Goal: Transaction & Acquisition: Obtain resource

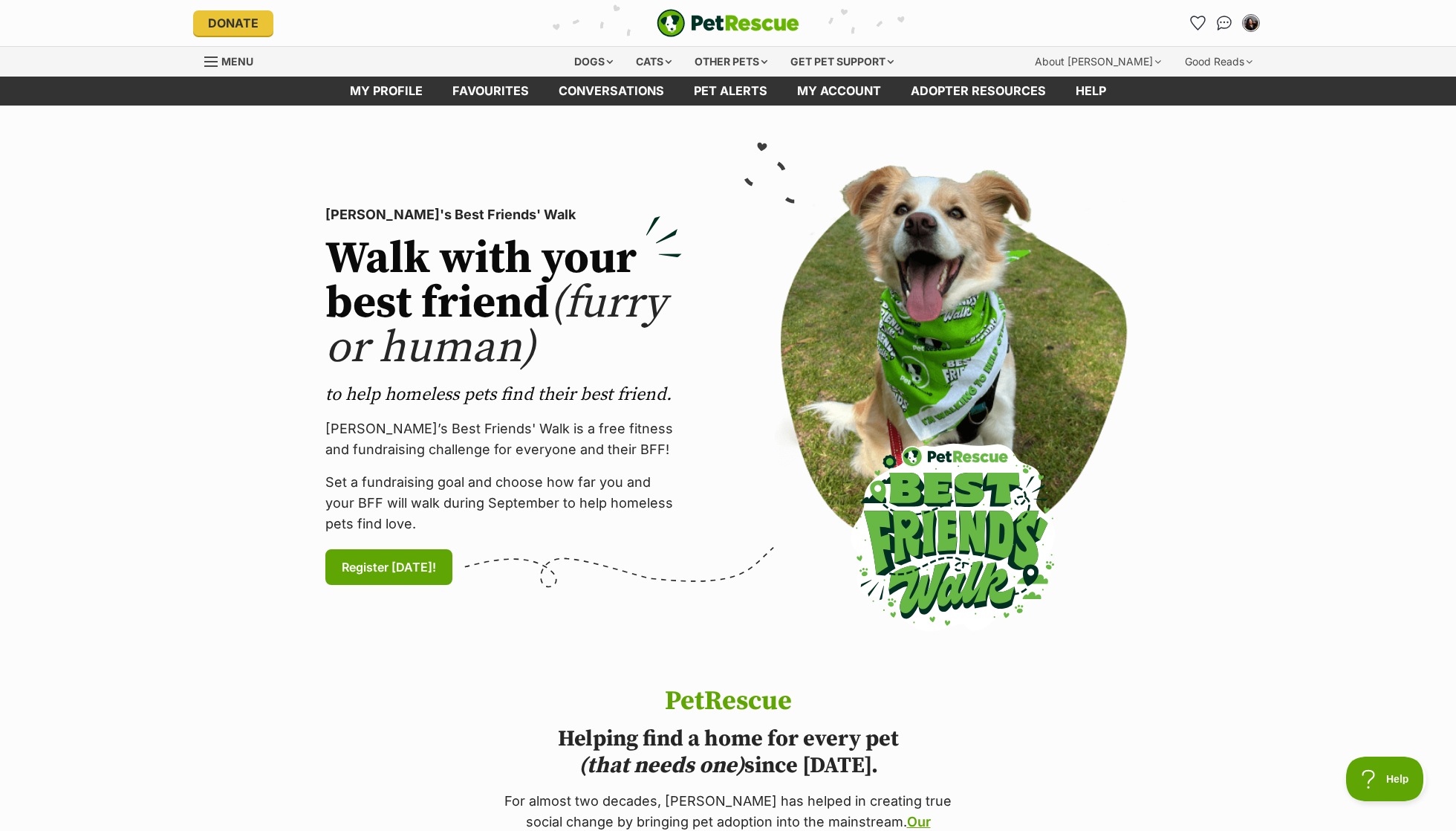
scroll to position [46, 0]
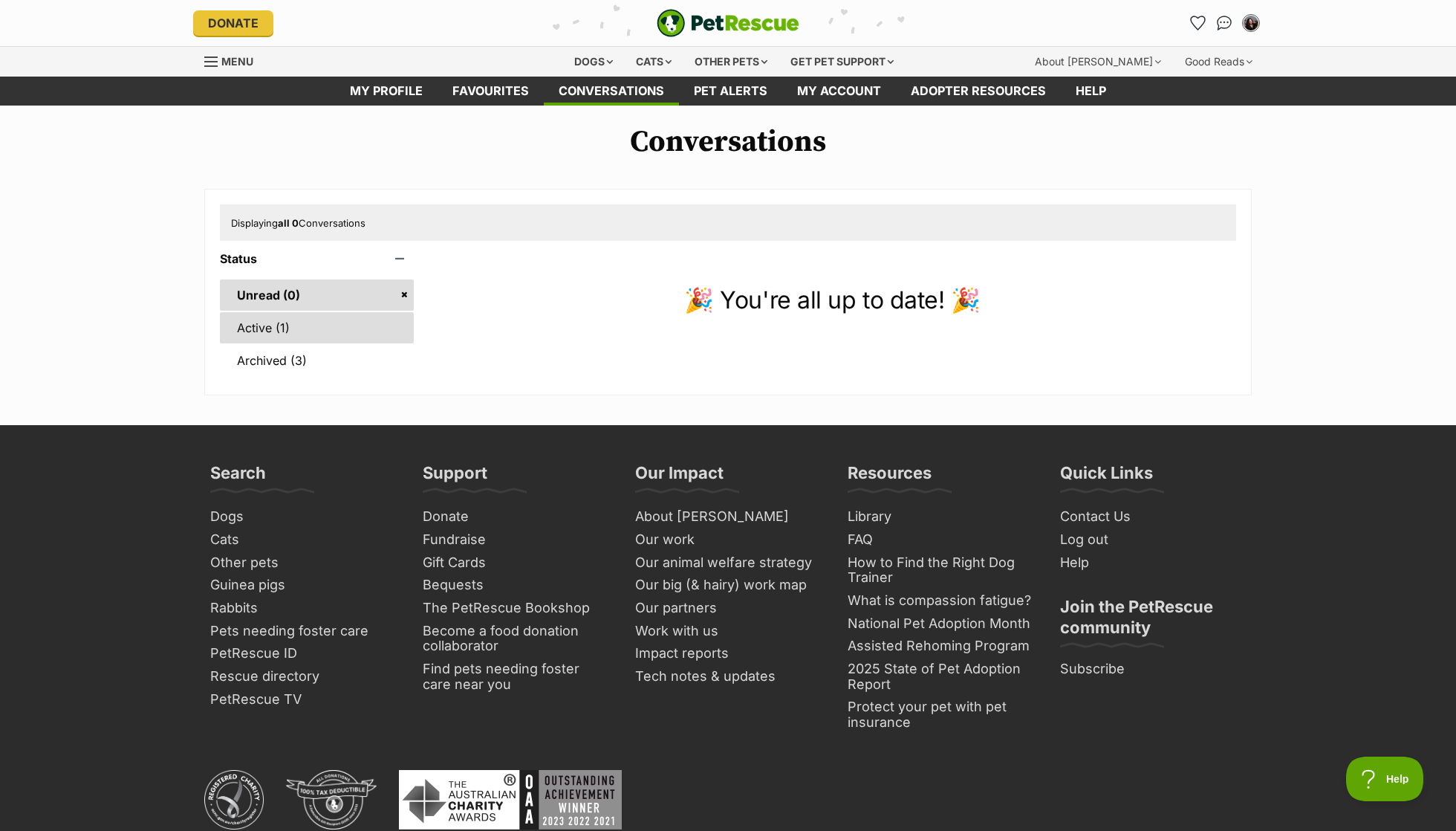
click at [295, 316] on link "Active (1)" at bounding box center [317, 327] width 194 height 31
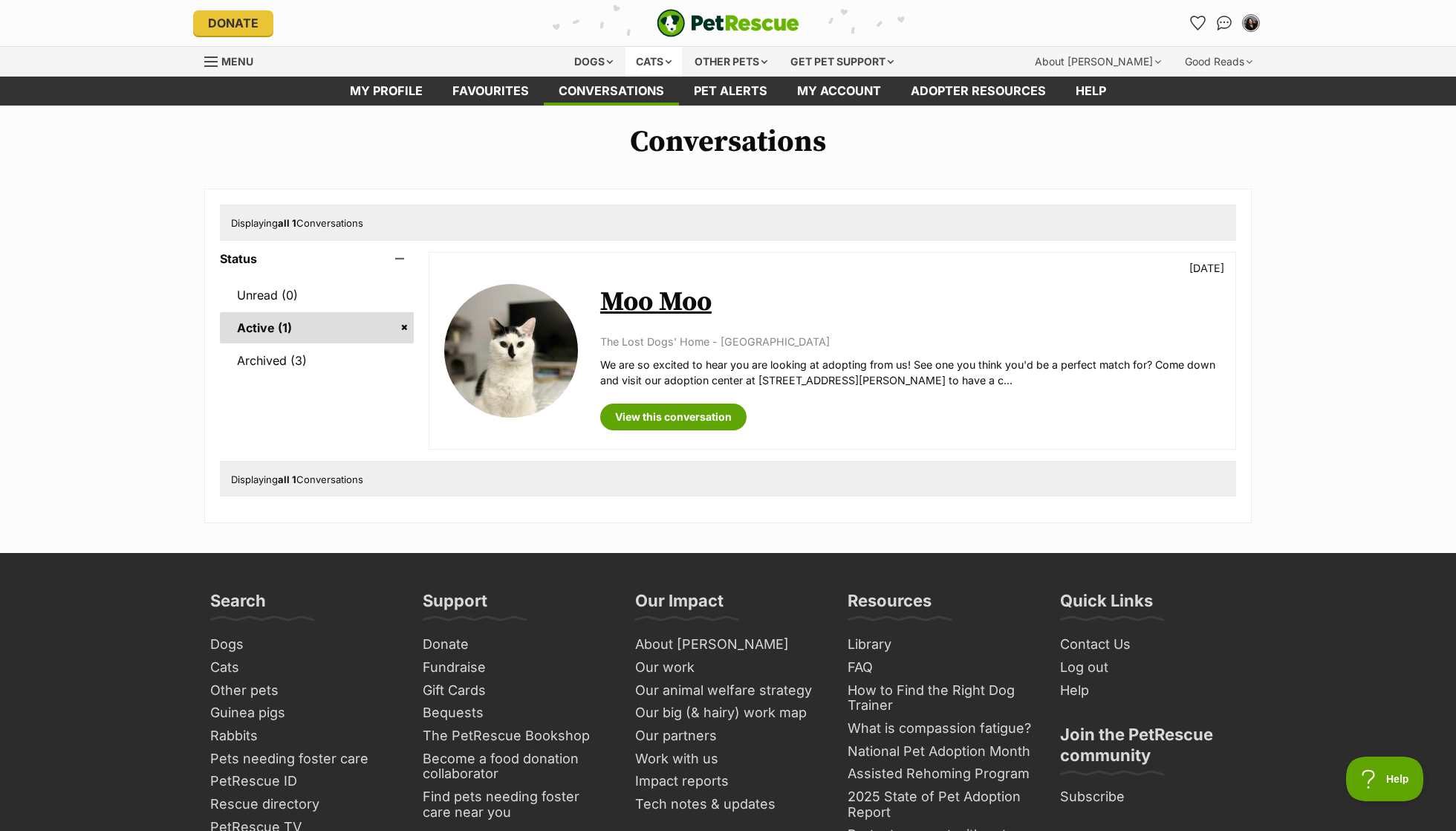
click at [649, 63] on div "Cats" at bounding box center [654, 61] width 56 height 30
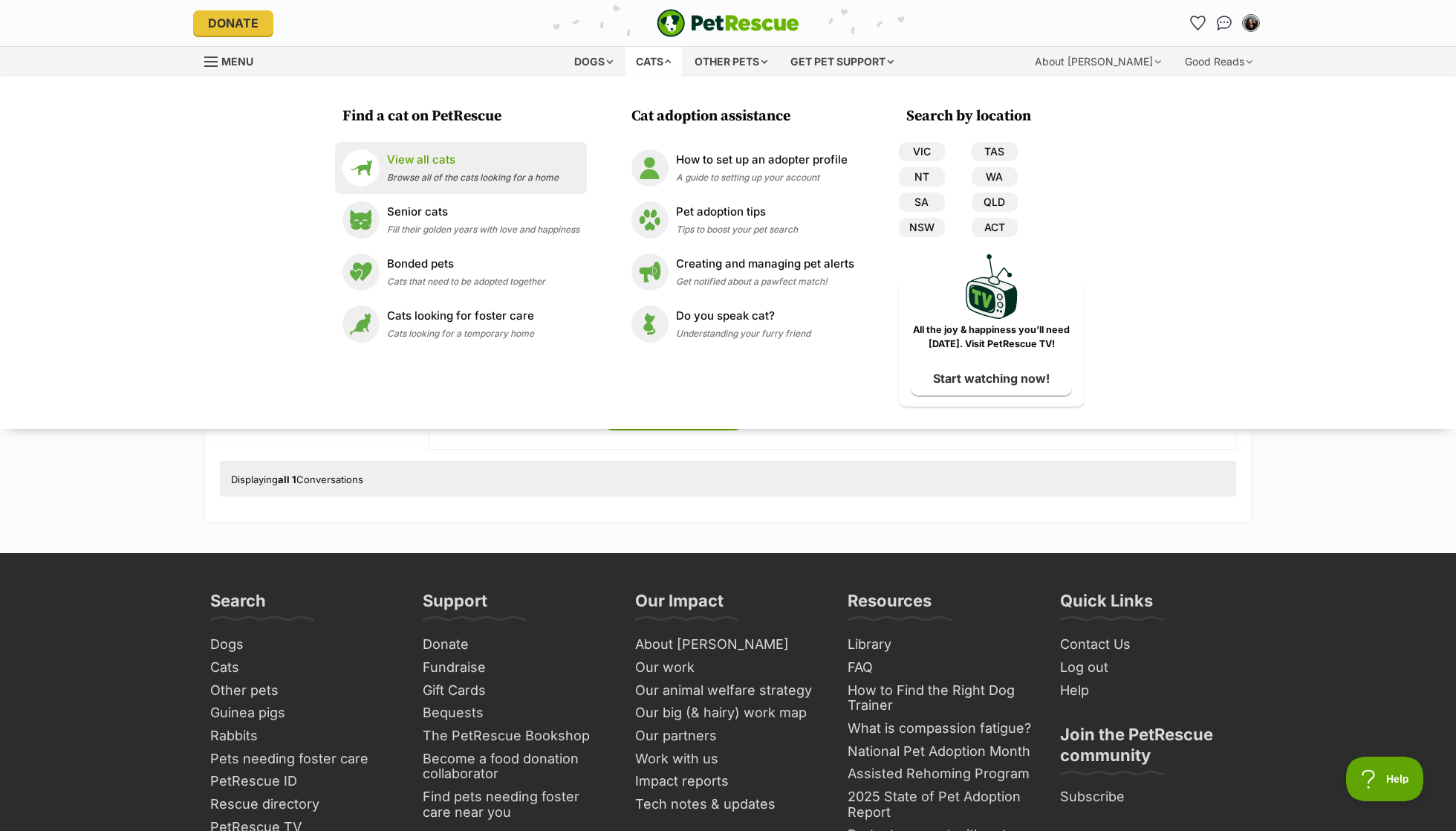
click at [449, 159] on p "View all cats" at bounding box center [472, 160] width 172 height 17
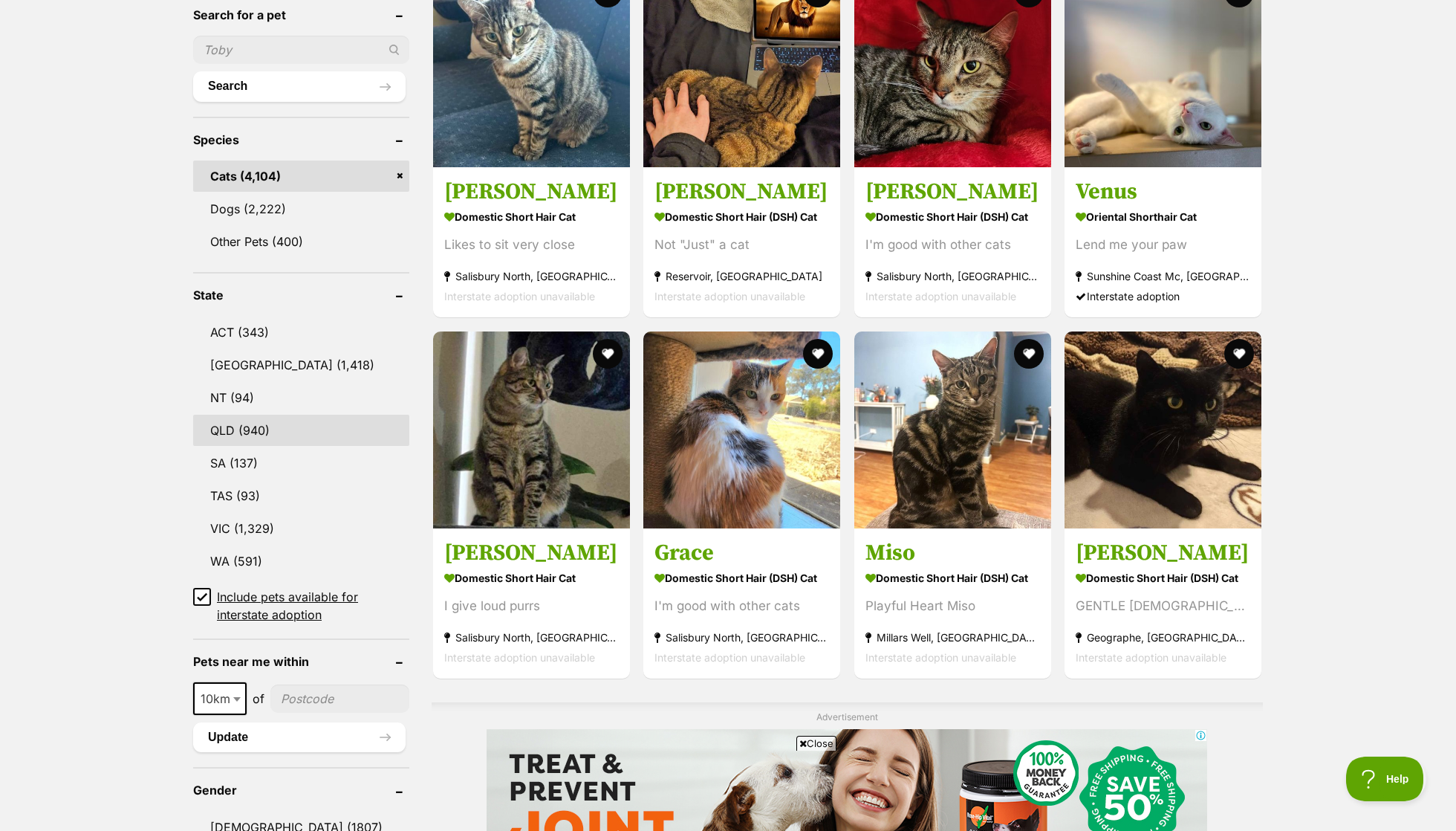
scroll to position [518, 0]
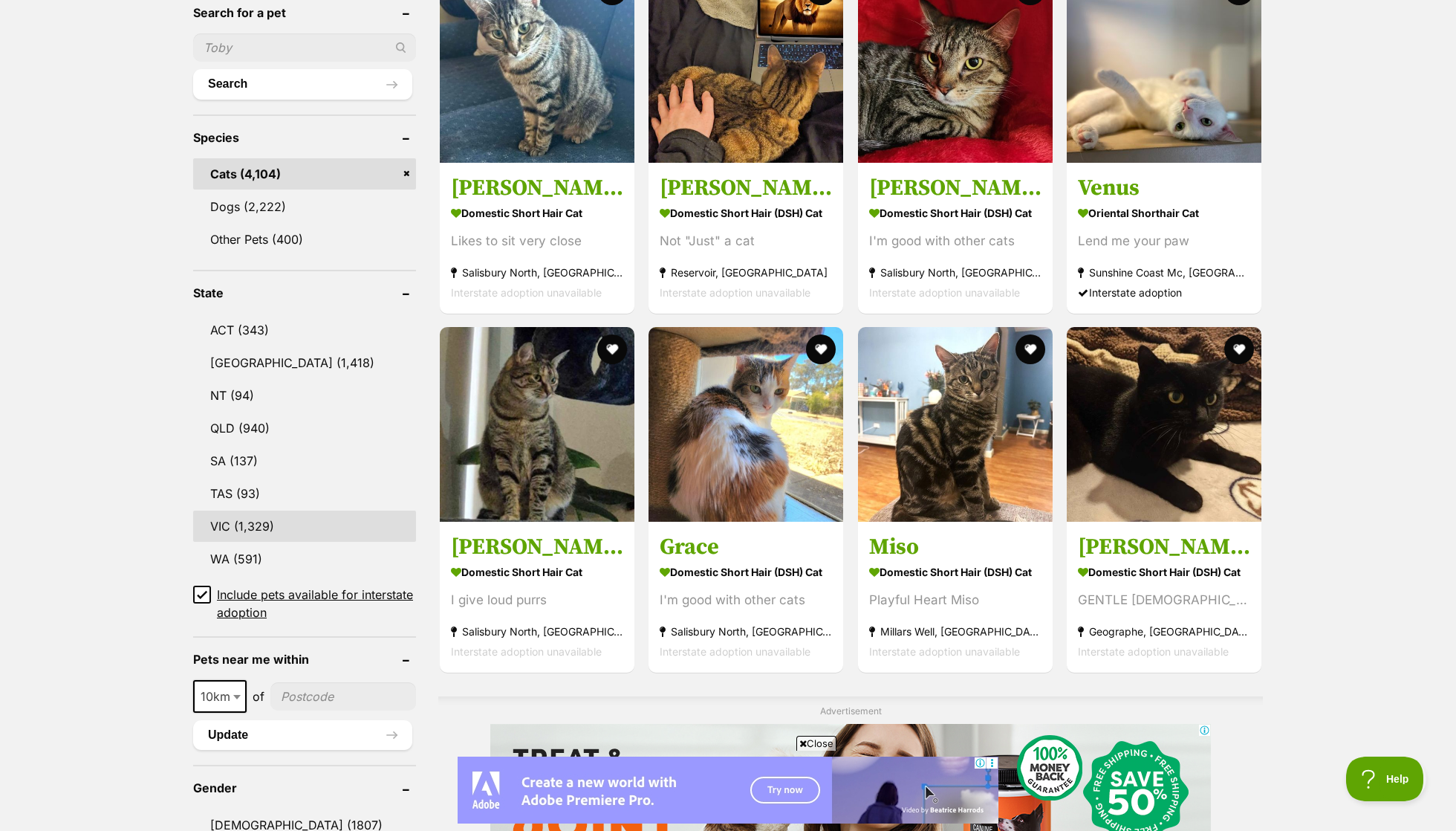
click at [265, 522] on link "VIC (1,329)" at bounding box center [304, 526] width 223 height 31
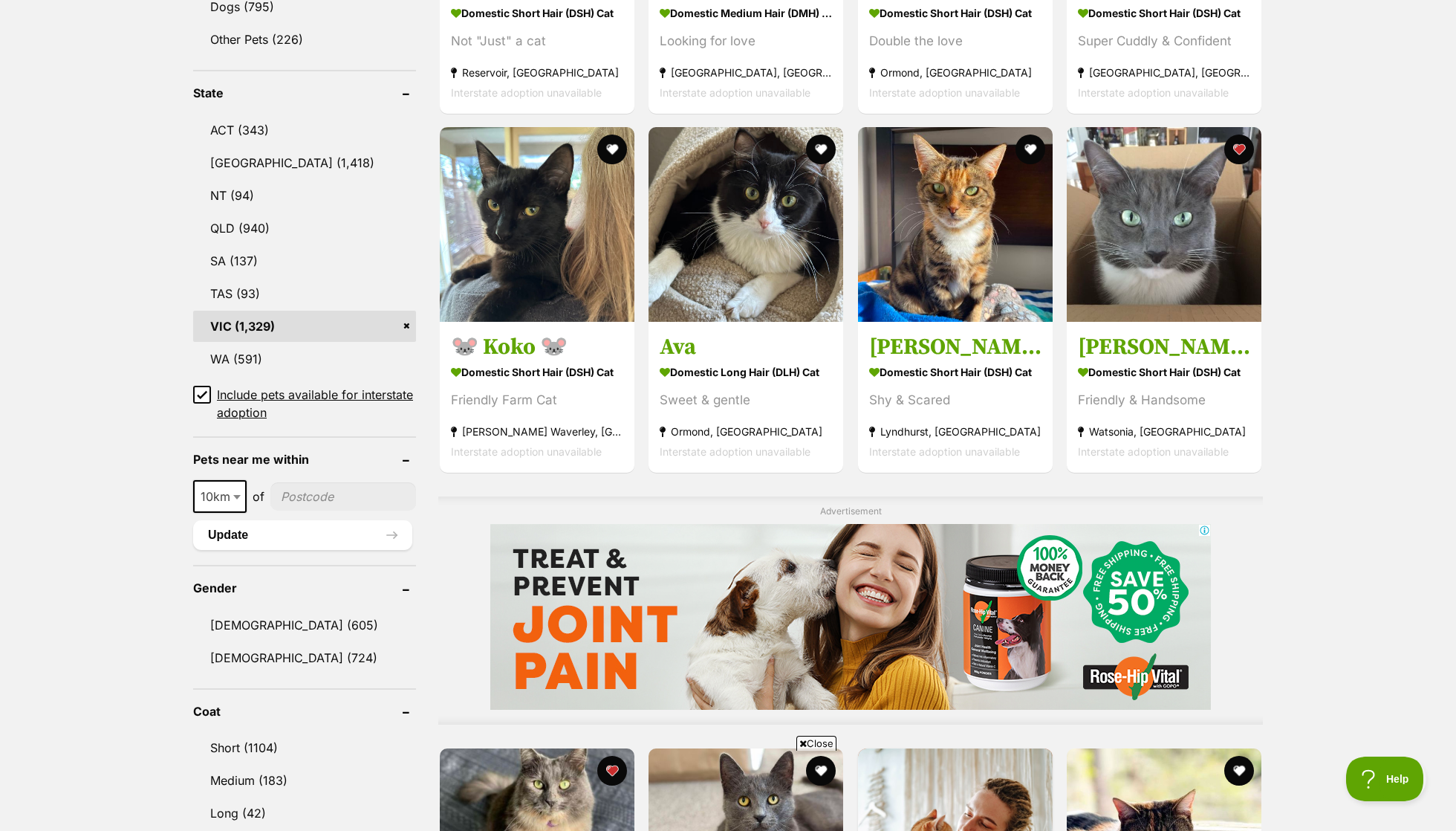
scroll to position [1156, 0]
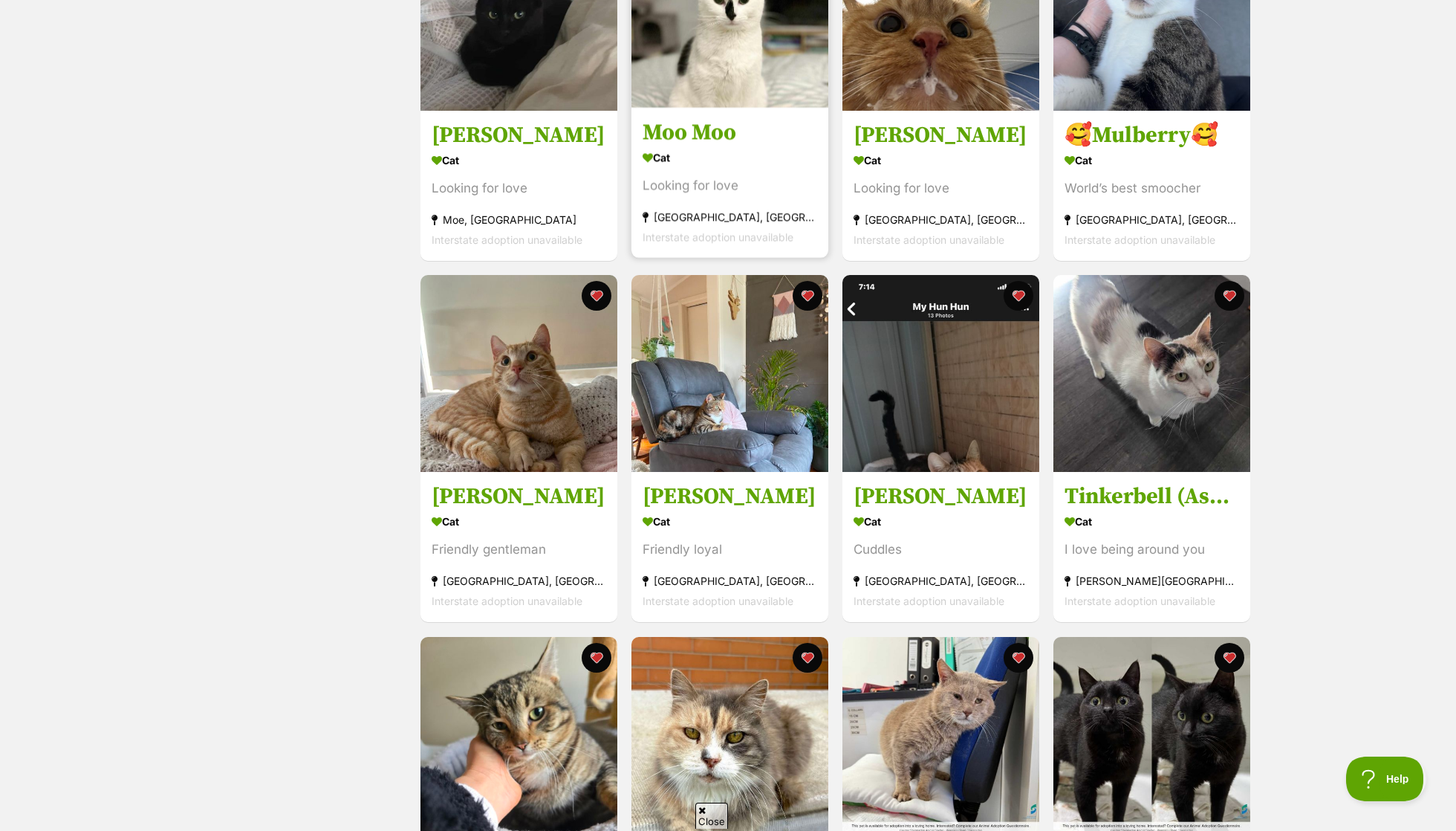
click at [780, 163] on div "Cat" at bounding box center [729, 157] width 175 height 21
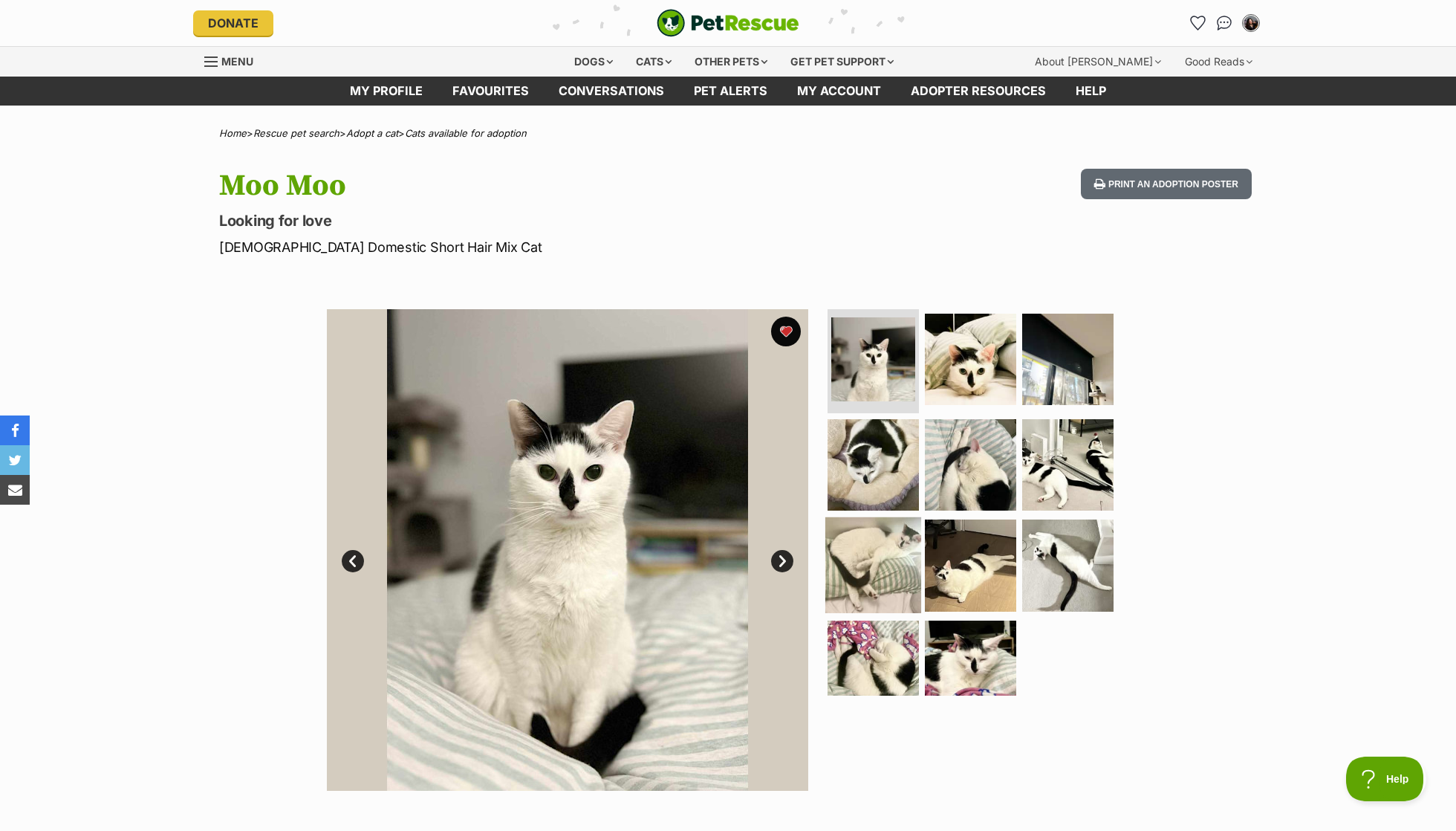
click at [897, 554] on img at bounding box center [873, 565] width 96 height 96
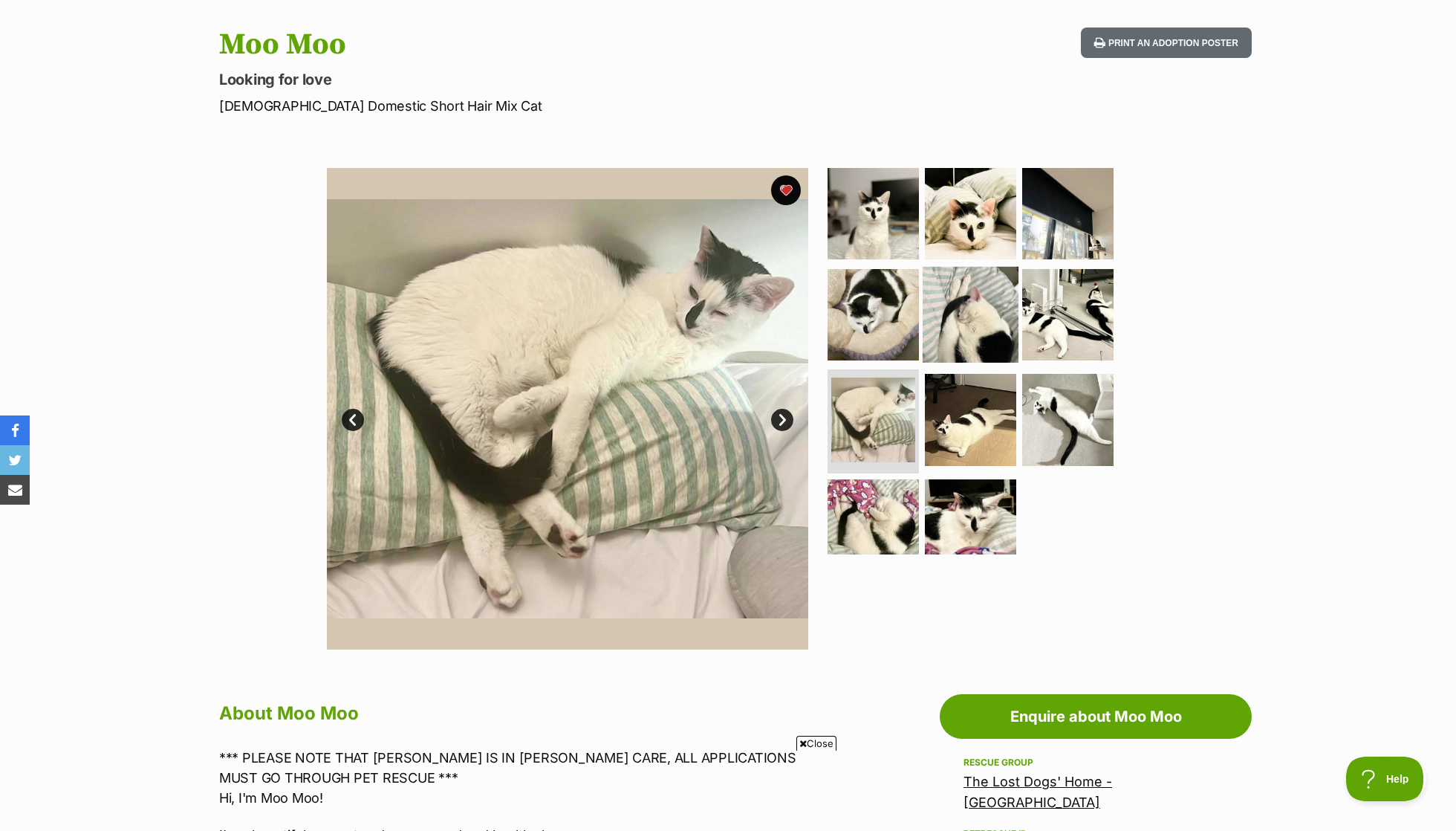
click at [979, 323] on img at bounding box center [970, 314] width 96 height 96
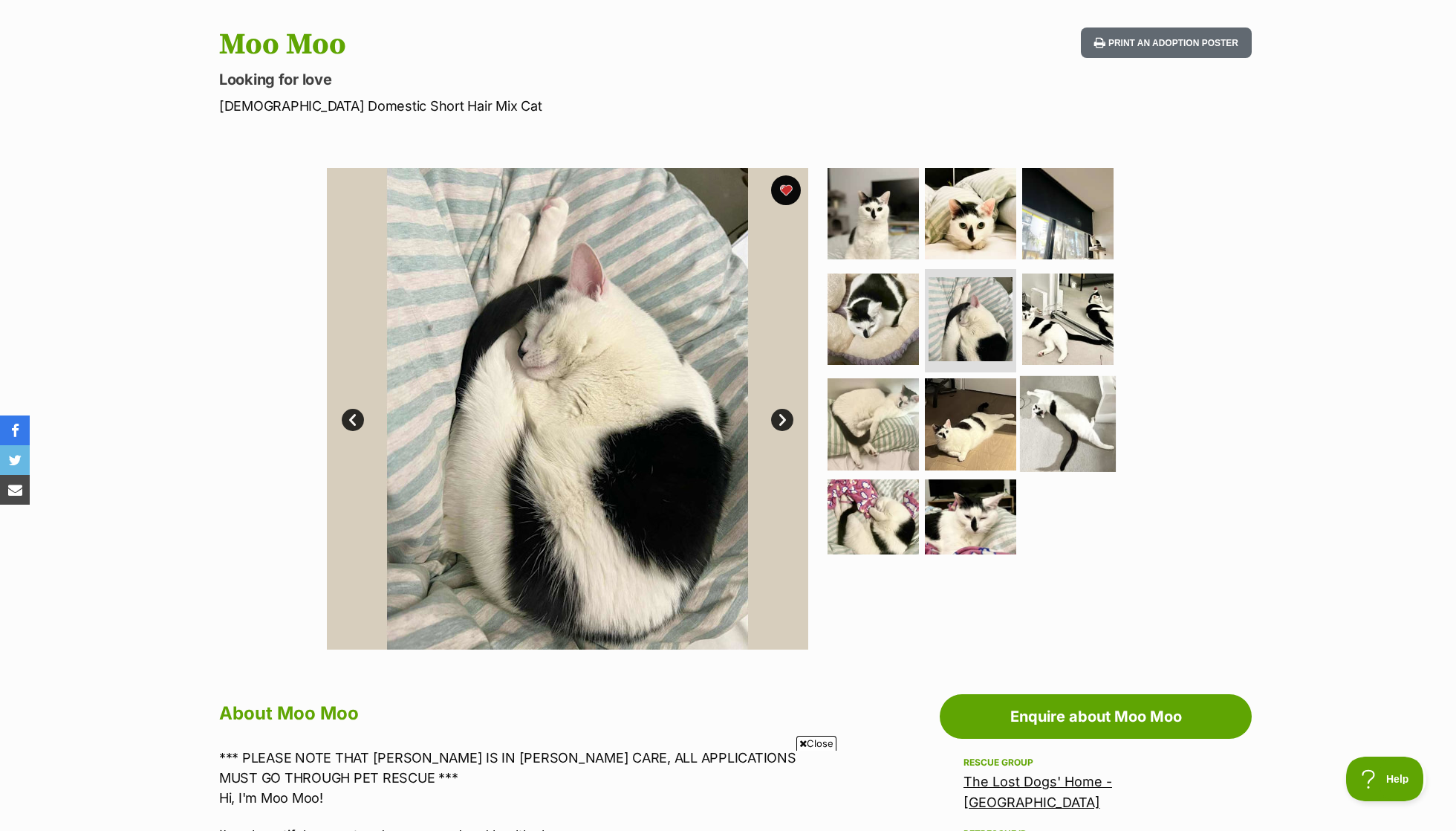
click at [1098, 442] on img at bounding box center [1068, 424] width 96 height 96
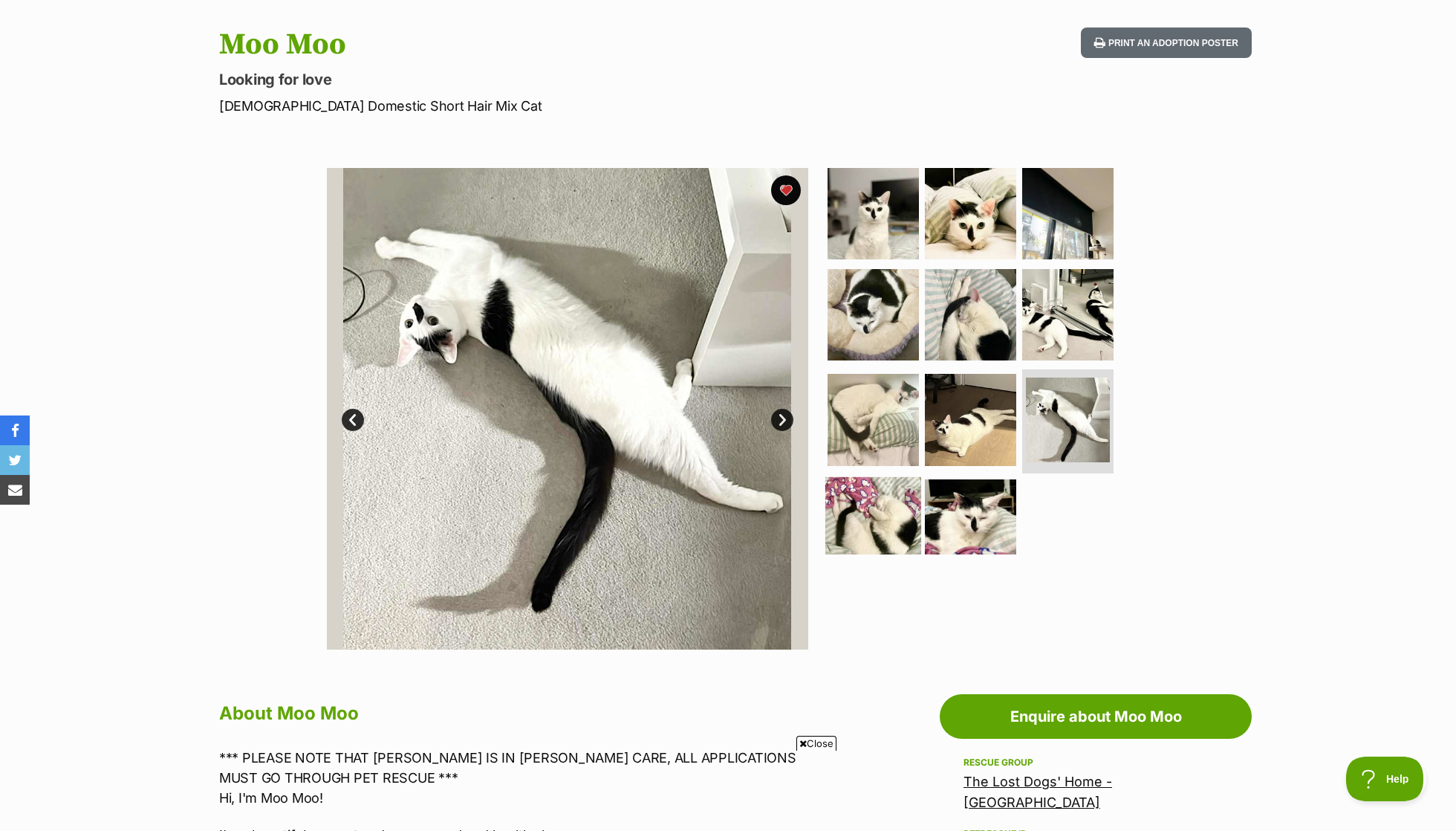
click at [881, 491] on img at bounding box center [873, 525] width 96 height 96
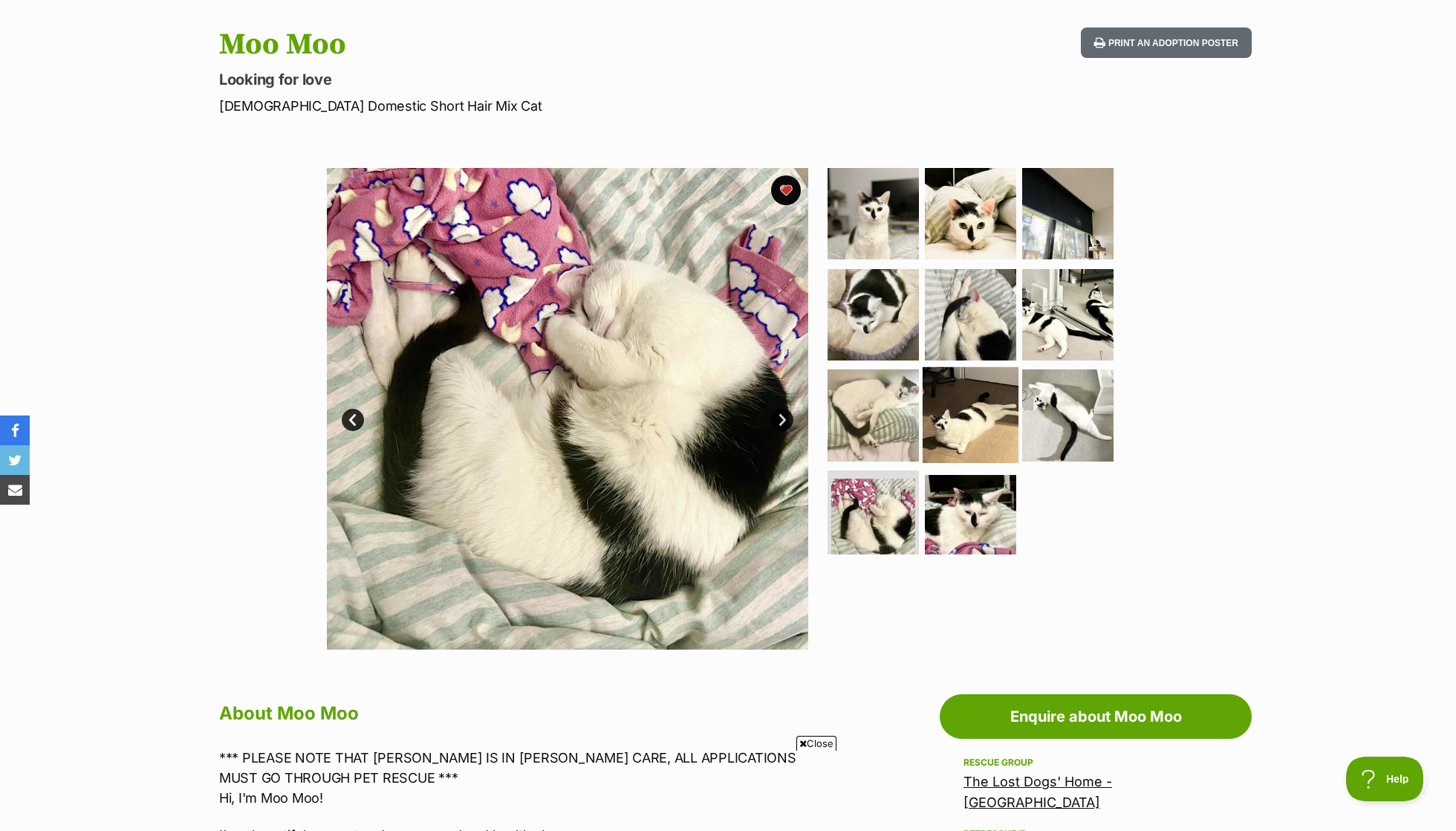
click at [992, 414] on img at bounding box center [970, 415] width 96 height 96
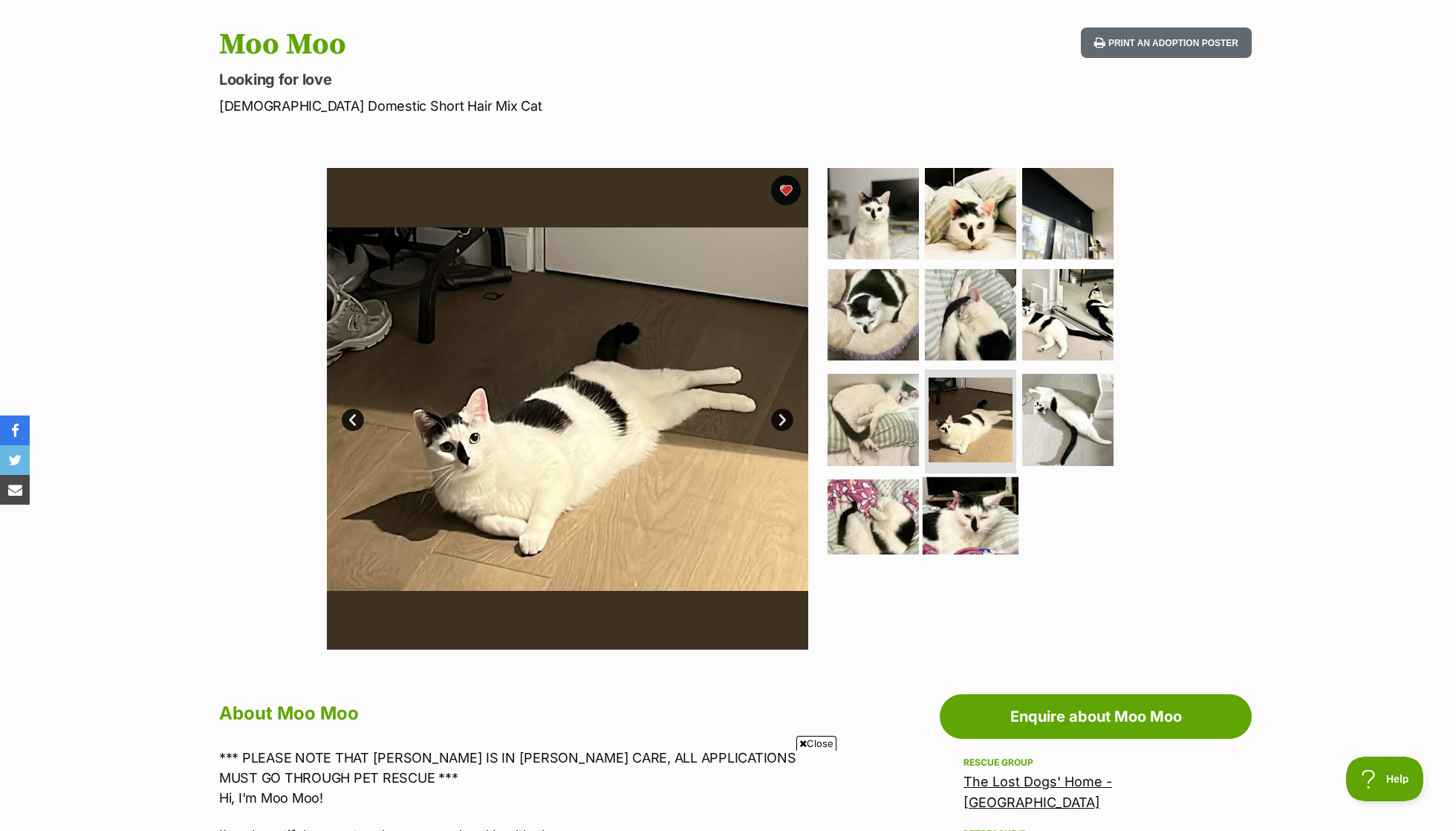
click at [987, 507] on img at bounding box center [970, 525] width 96 height 96
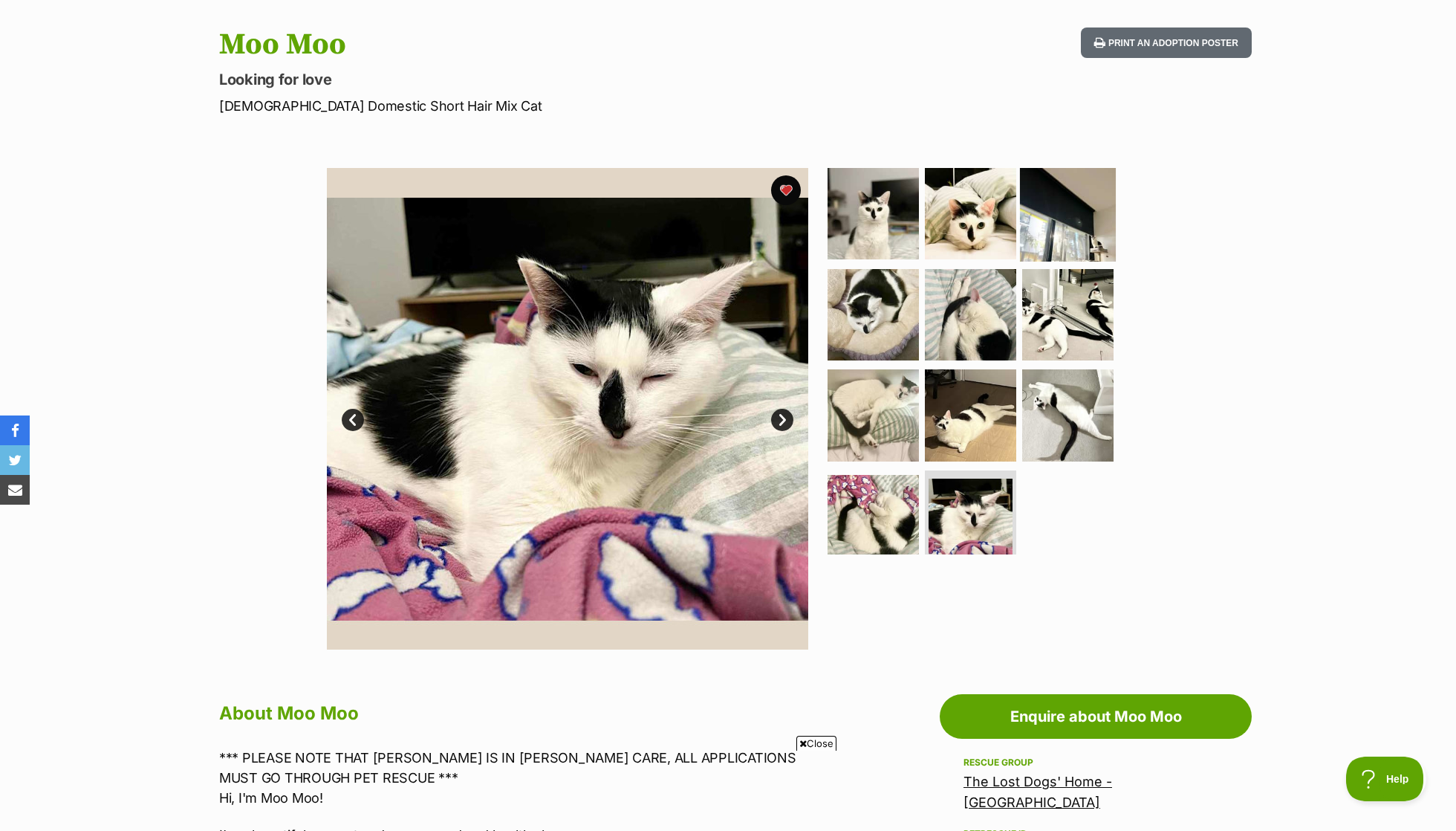
click at [1061, 200] on img at bounding box center [1068, 214] width 96 height 96
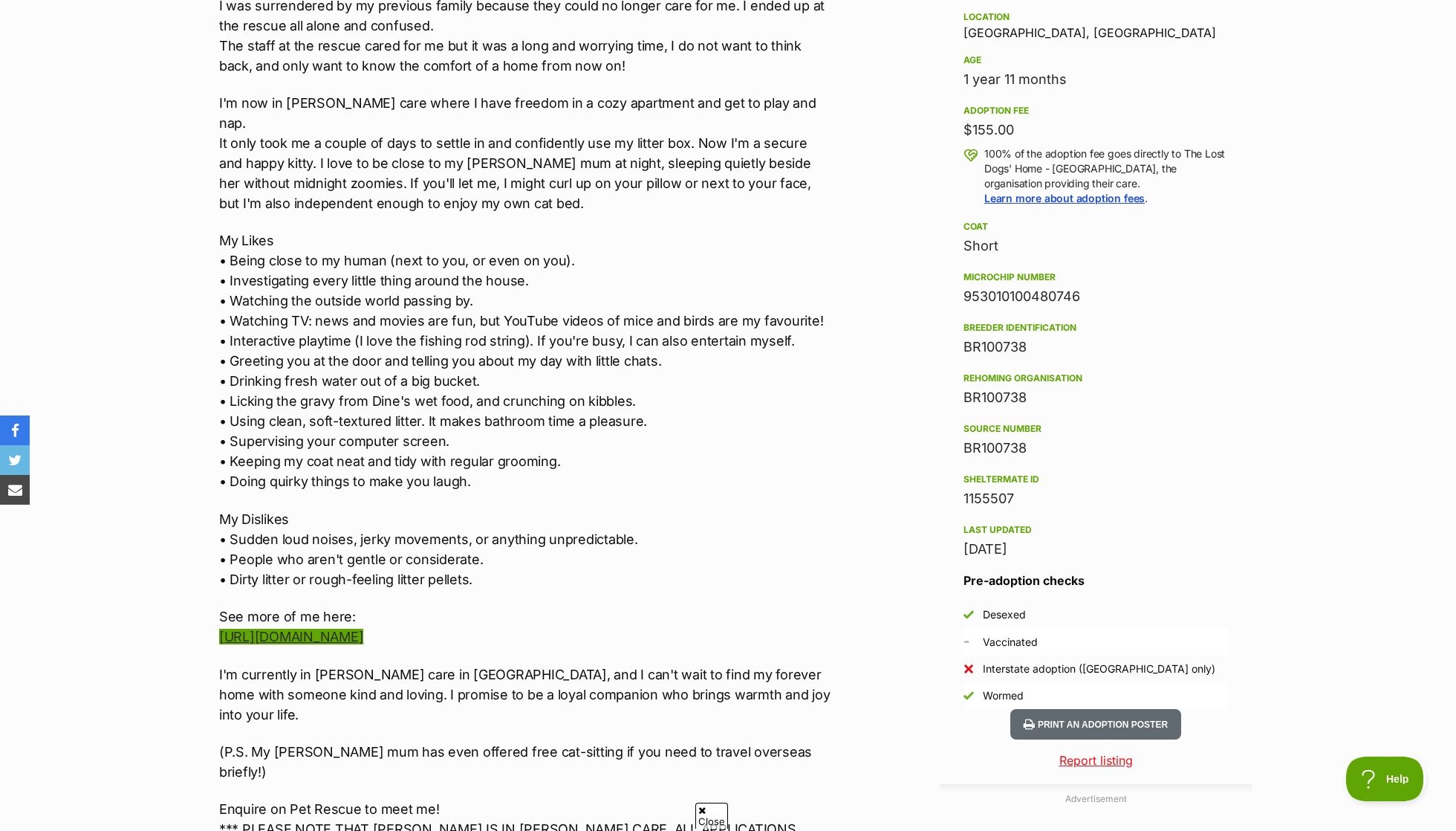
click at [363, 629] on link "https://www.instagram.com/MelbournePawsomeFoster" at bounding box center [291, 636] width 144 height 15
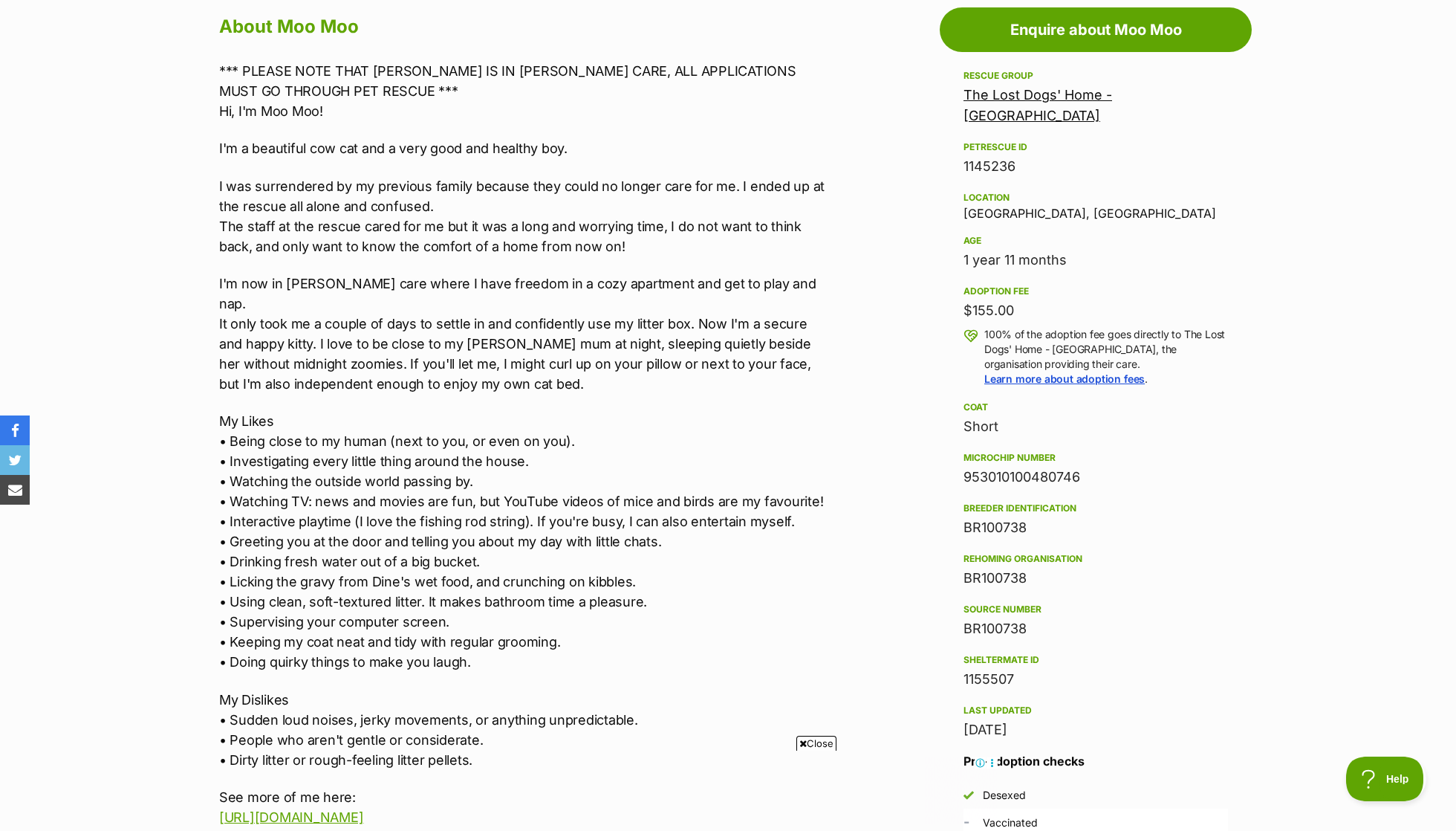
click at [1053, 87] on link "The Lost Dogs' Home - [GEOGRAPHIC_DATA]" at bounding box center [1037, 105] width 149 height 37
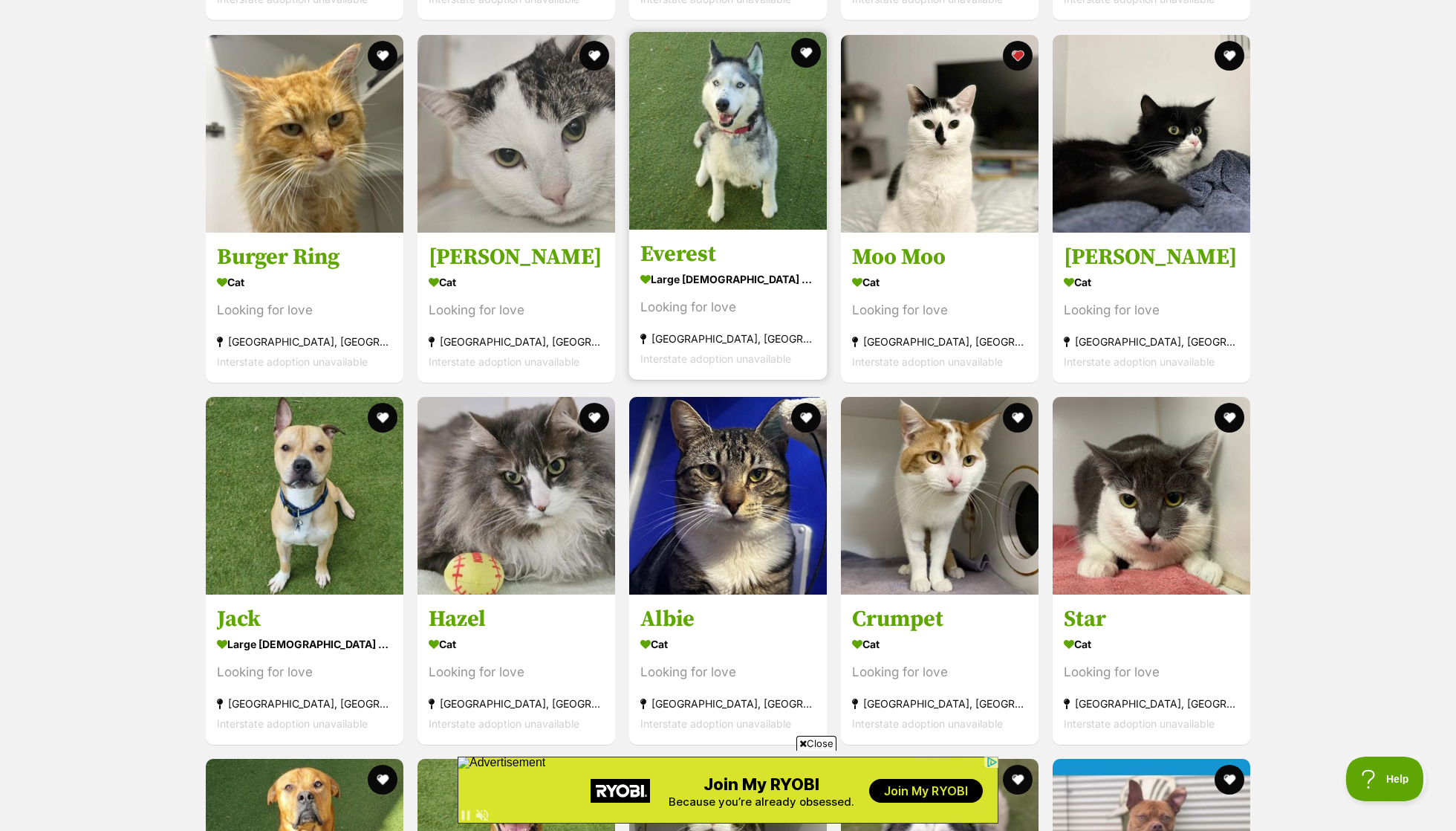
scroll to position [1561, 0]
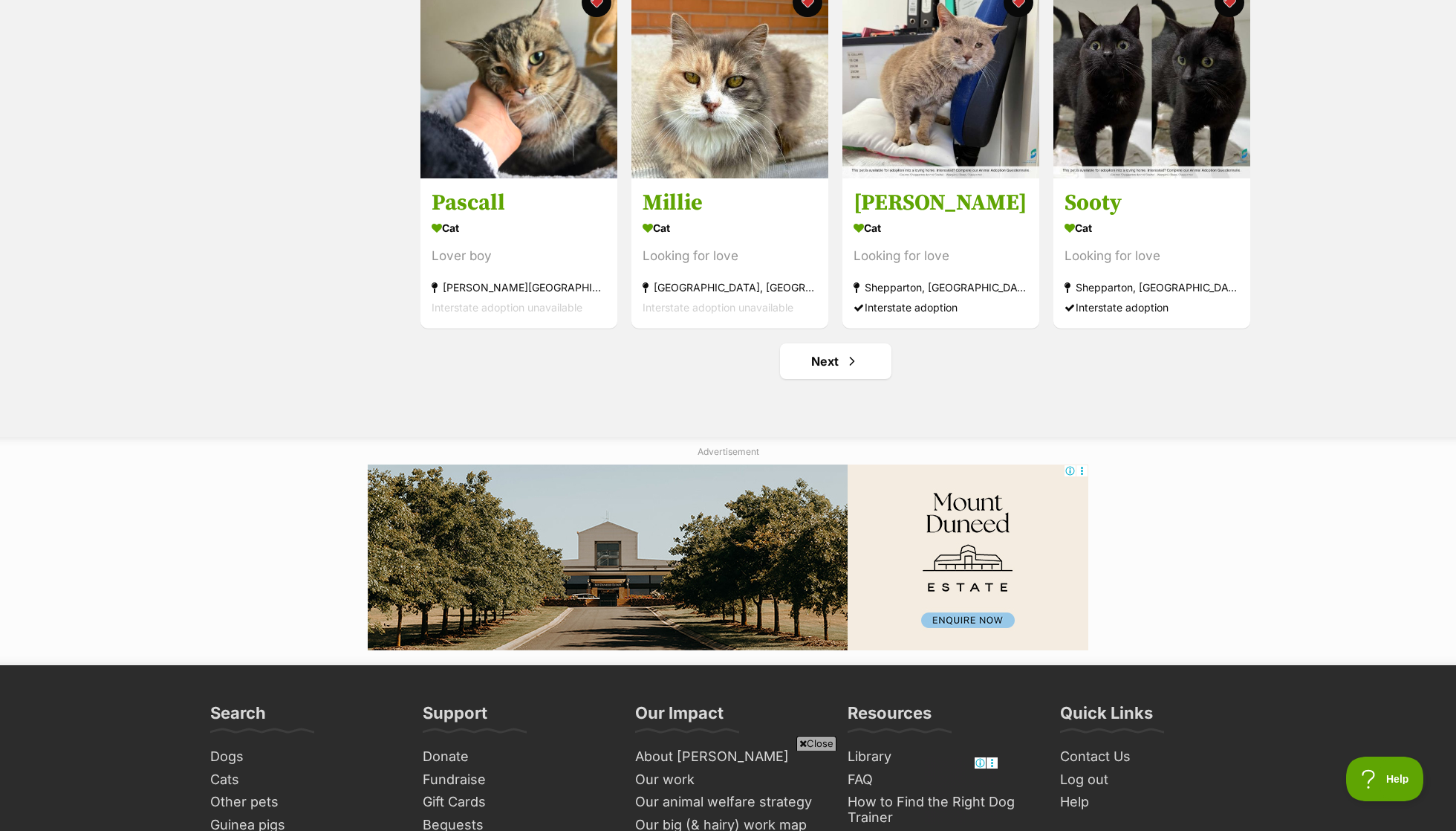
scroll to position [1773, 0]
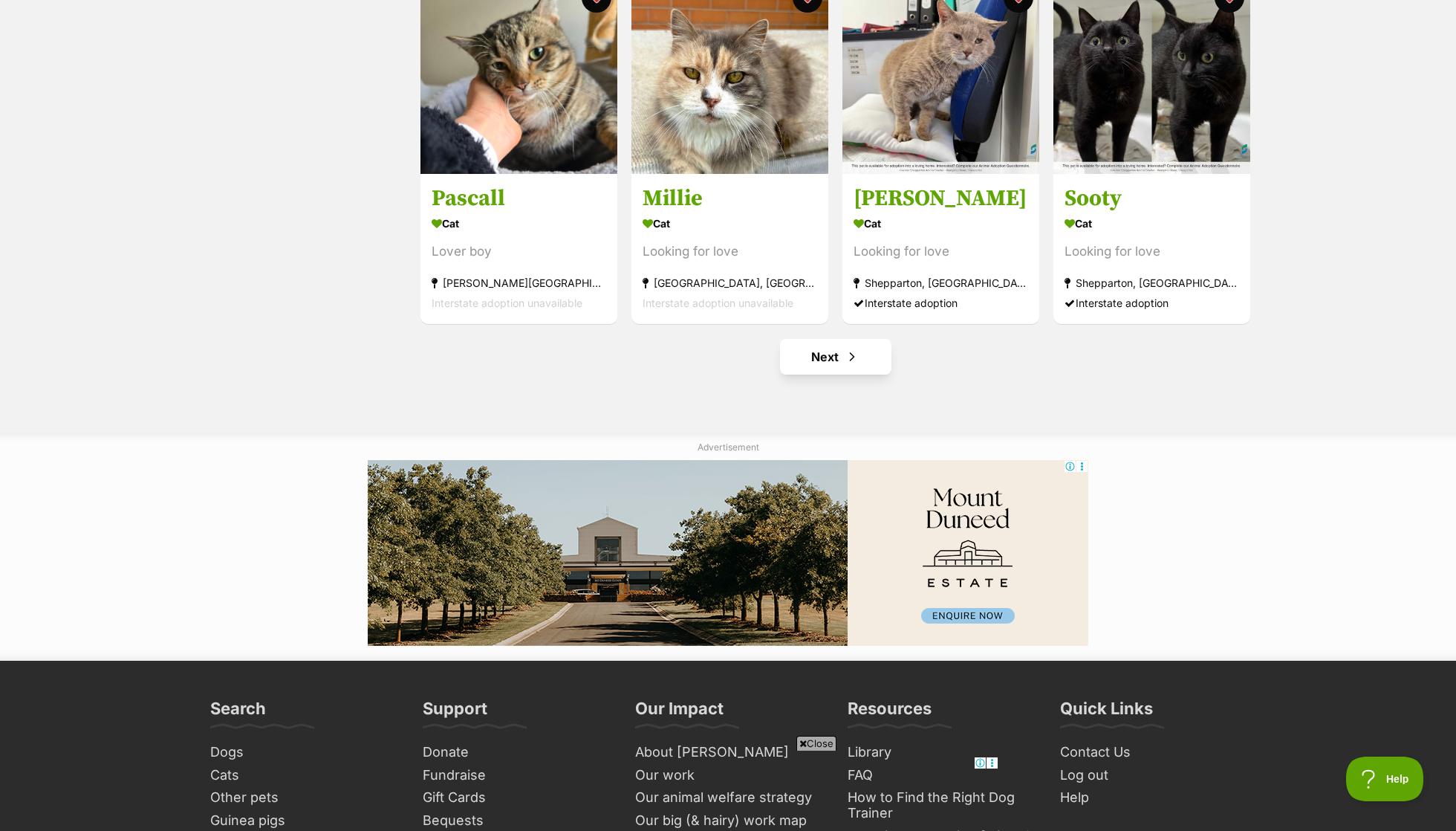
click at [837, 347] on link "Next" at bounding box center [836, 356] width 111 height 36
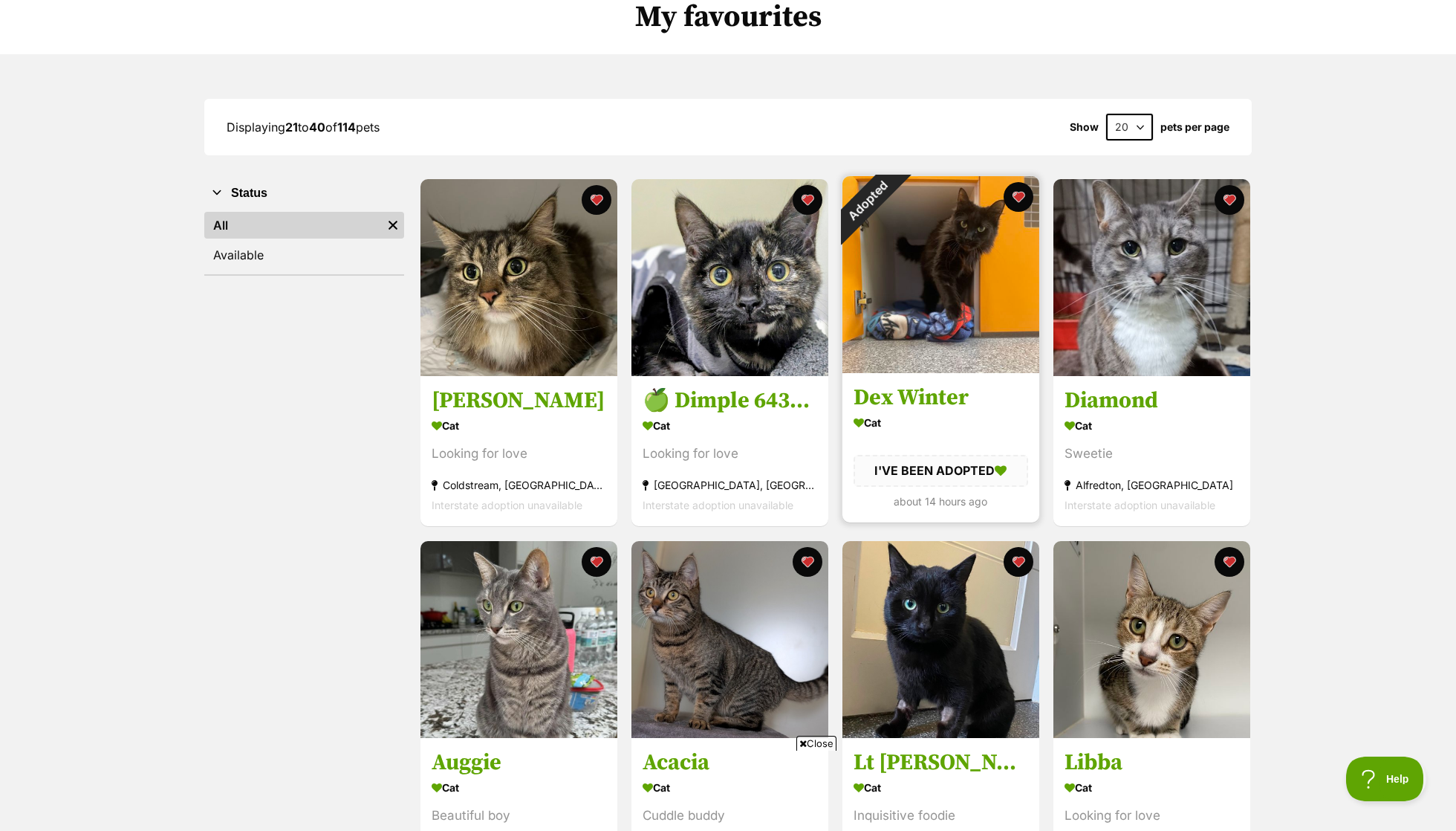
click at [892, 198] on div "Adopted" at bounding box center [866, 201] width 50 height 50
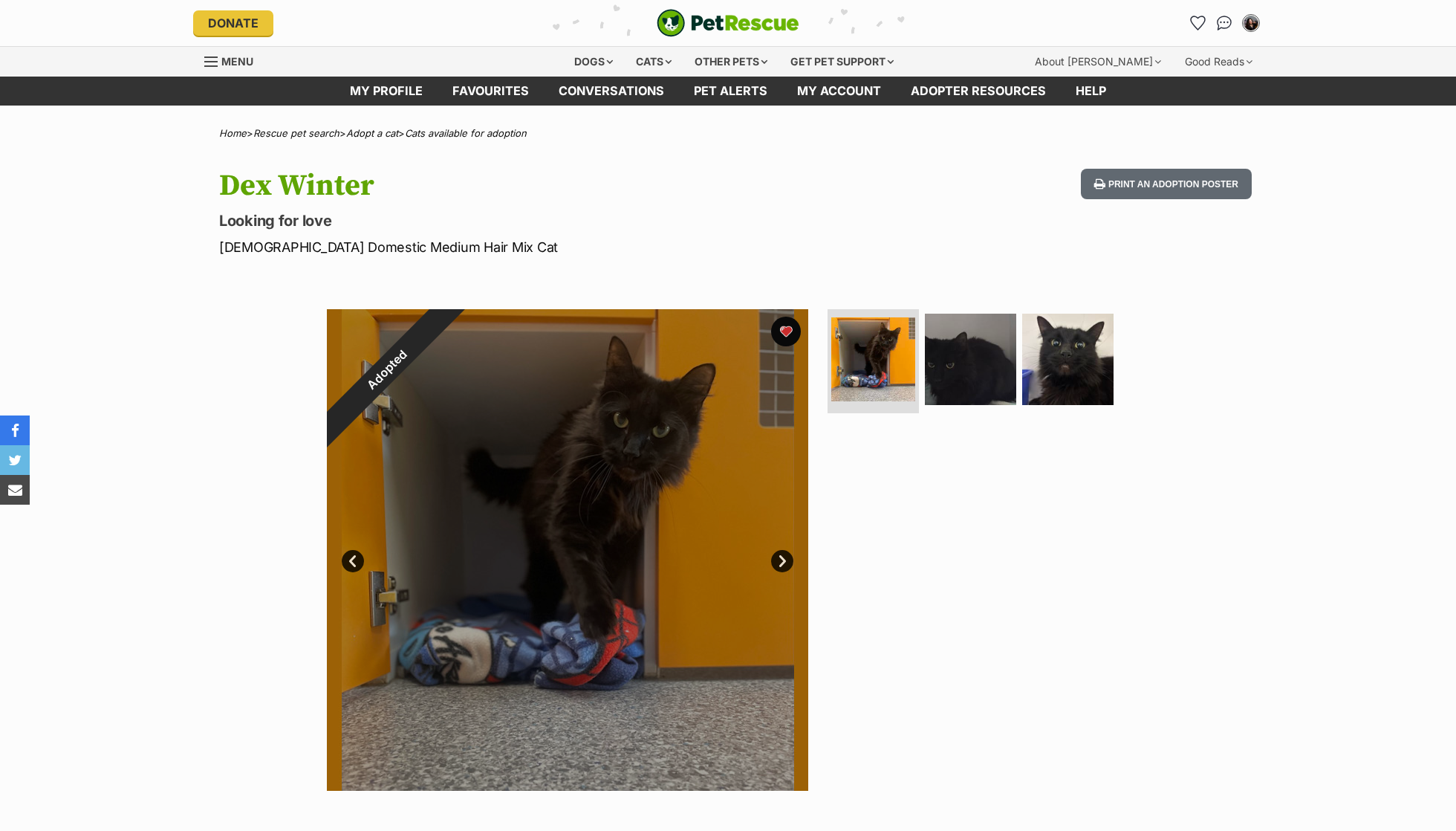
click at [788, 328] on button "favourite" at bounding box center [786, 331] width 30 height 30
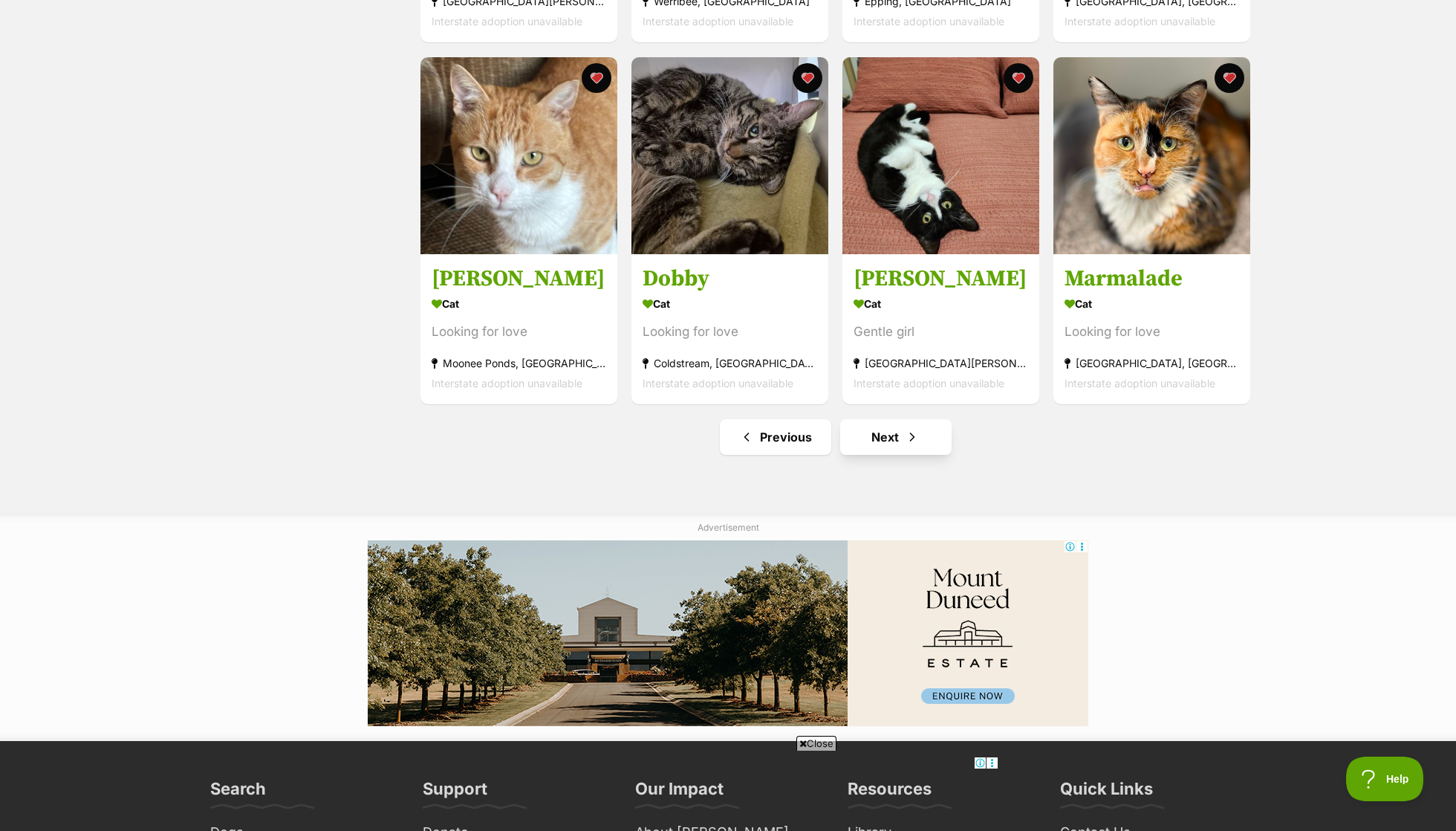
click at [905, 428] on span "Next page" at bounding box center [911, 436] width 14 height 18
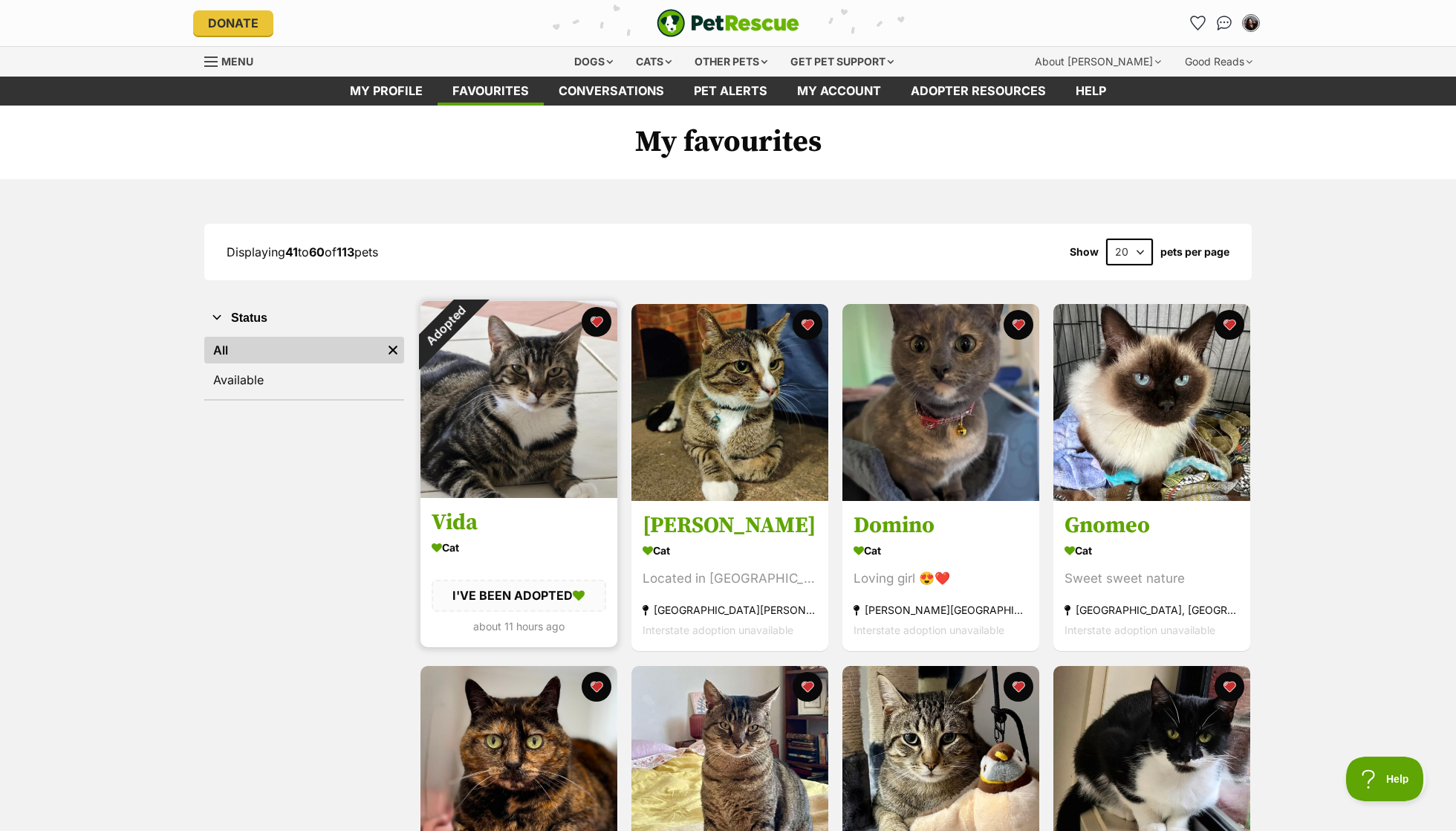
click at [470, 325] on div "Adopted" at bounding box center [445, 325] width 50 height 50
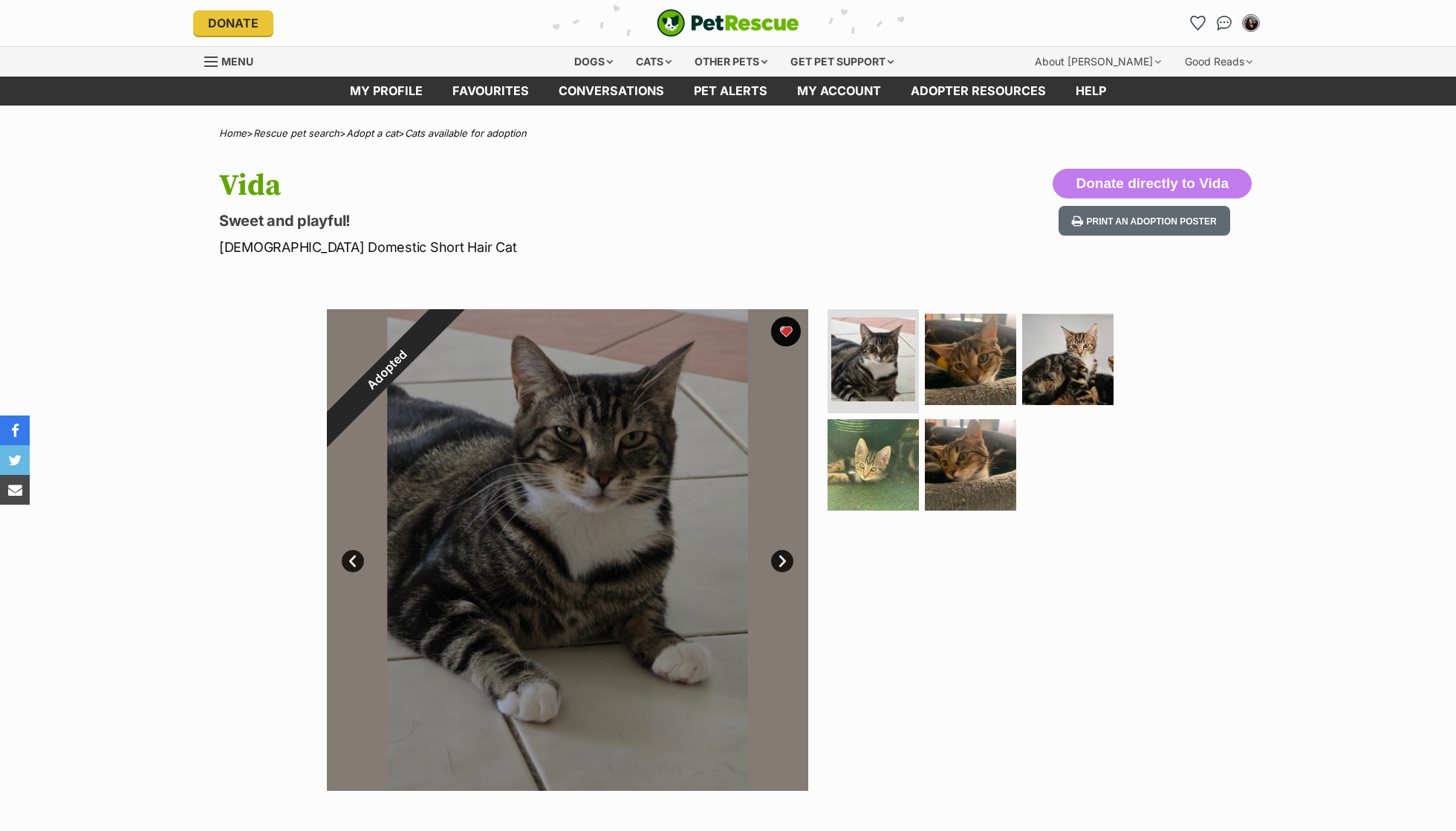
click at [787, 334] on button "favourite" at bounding box center [786, 331] width 30 height 30
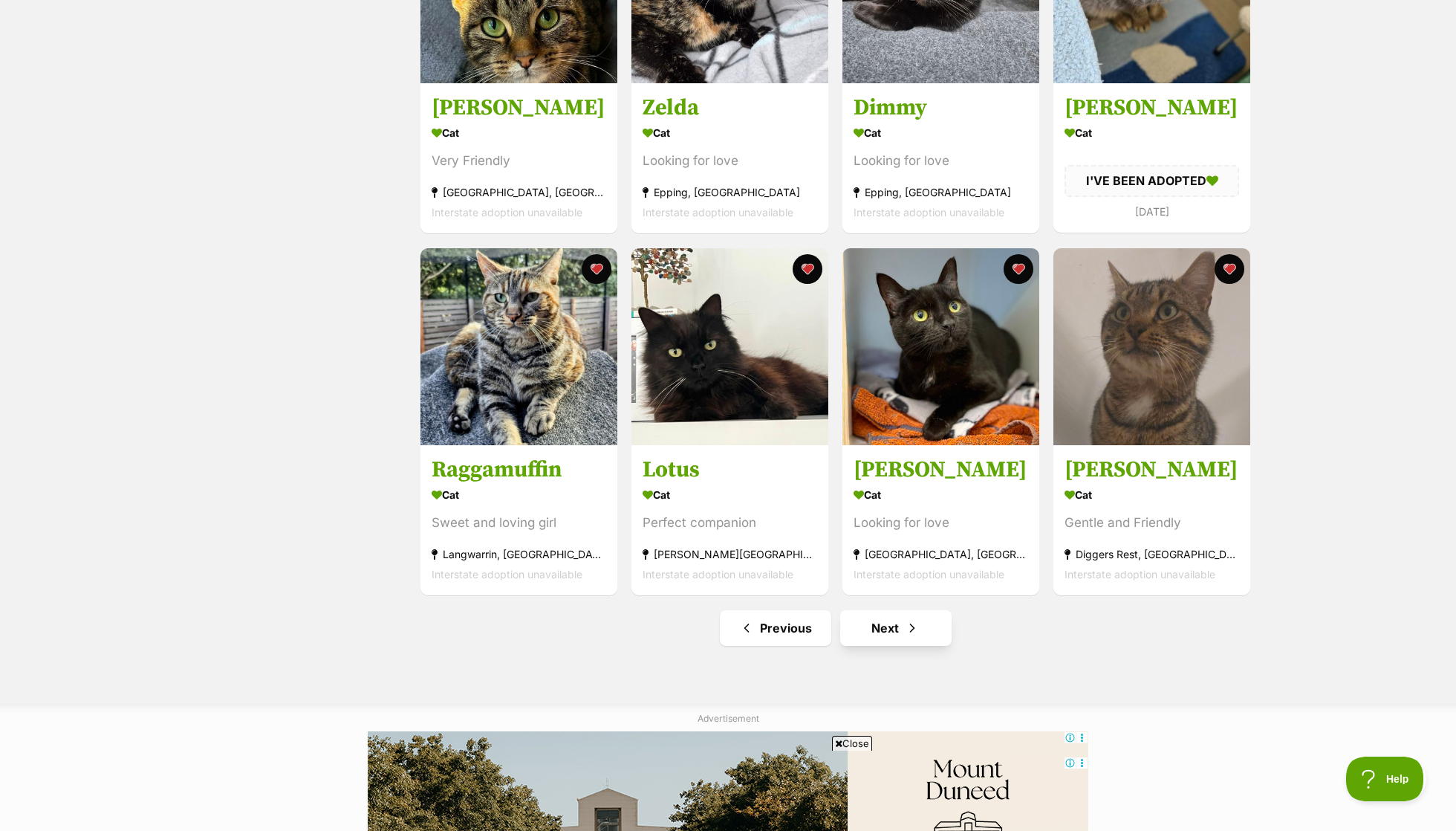
click at [924, 620] on link "Next" at bounding box center [895, 628] width 111 height 36
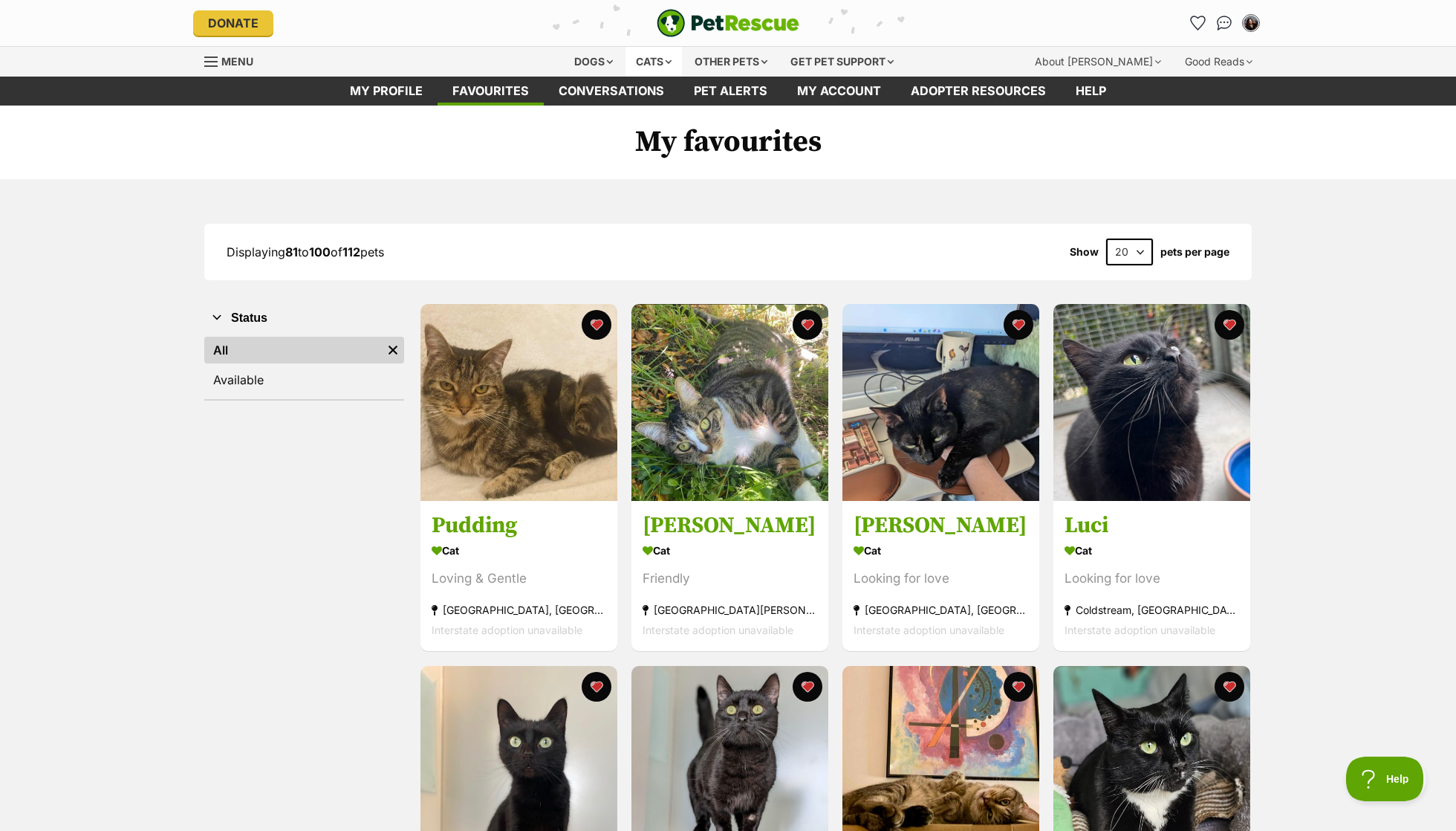
click at [657, 48] on div "Cats" at bounding box center [654, 61] width 56 height 30
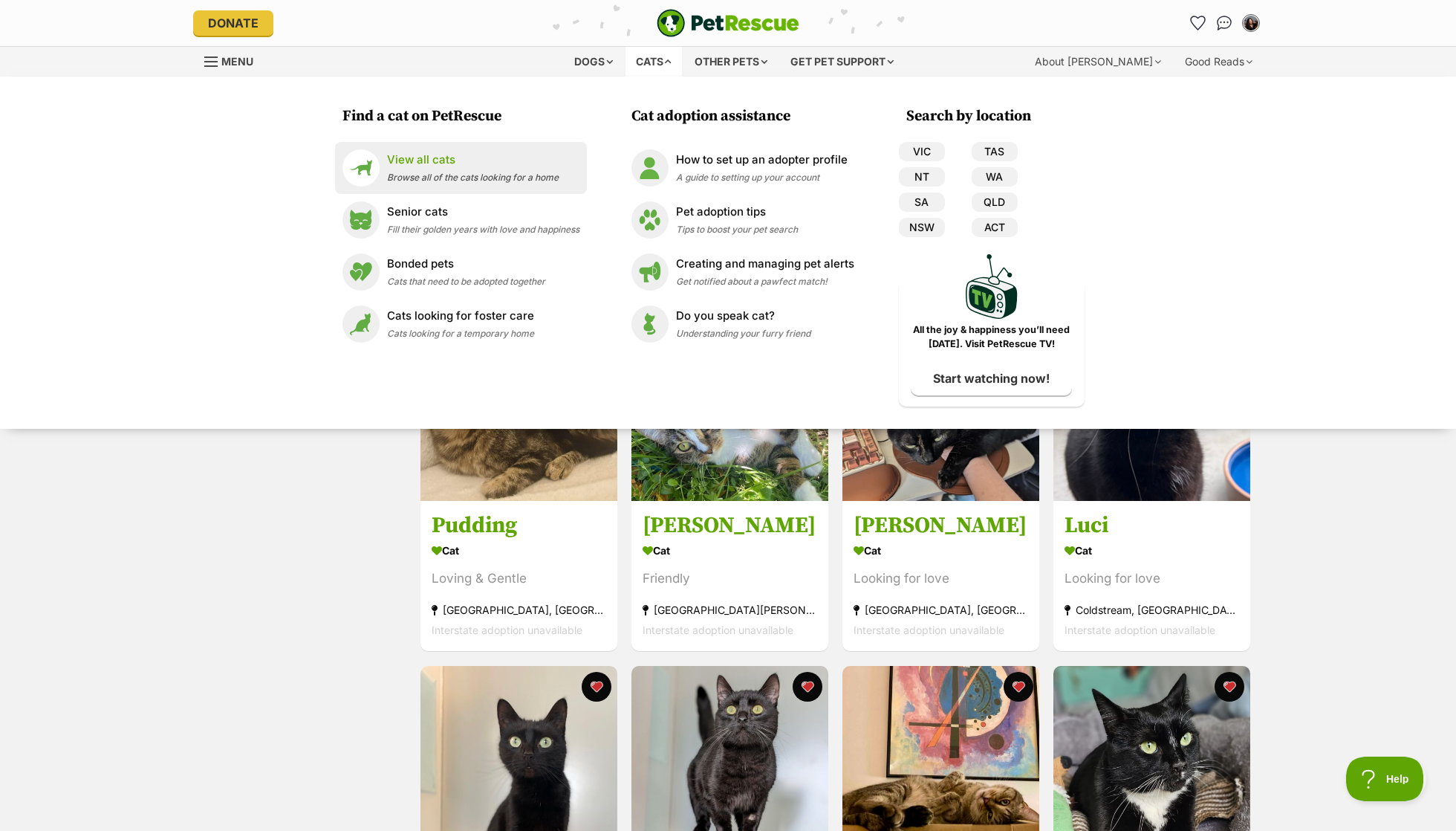
click at [506, 147] on li "View all cats Browse all of the cats looking for a home" at bounding box center [461, 168] width 252 height 52
click at [474, 172] on span "Browse all of the cats looking for a home" at bounding box center [472, 177] width 172 height 11
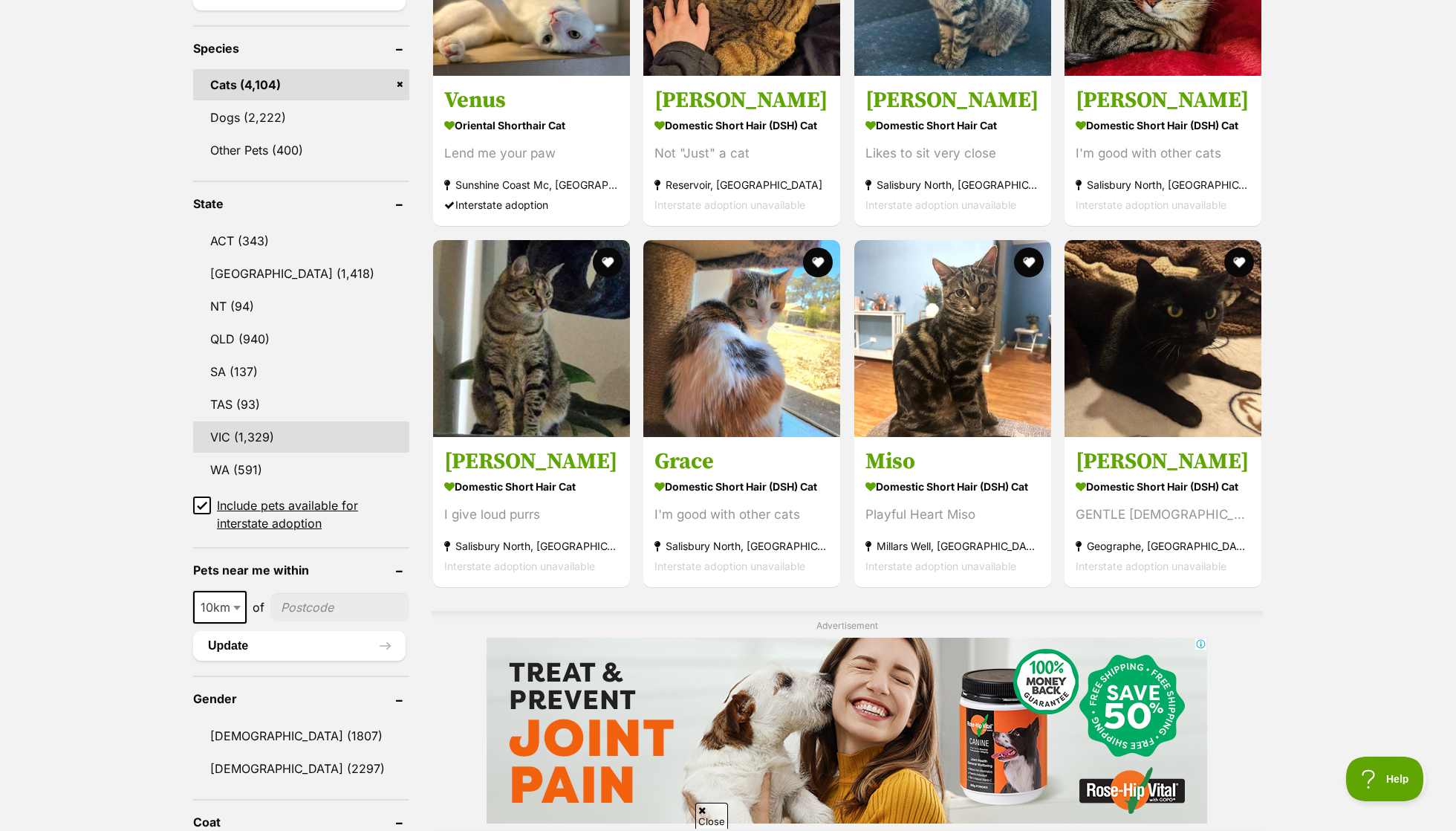
click at [309, 421] on link "VIC (1,329)" at bounding box center [301, 436] width 216 height 31
